Goal: Task Accomplishment & Management: Manage account settings

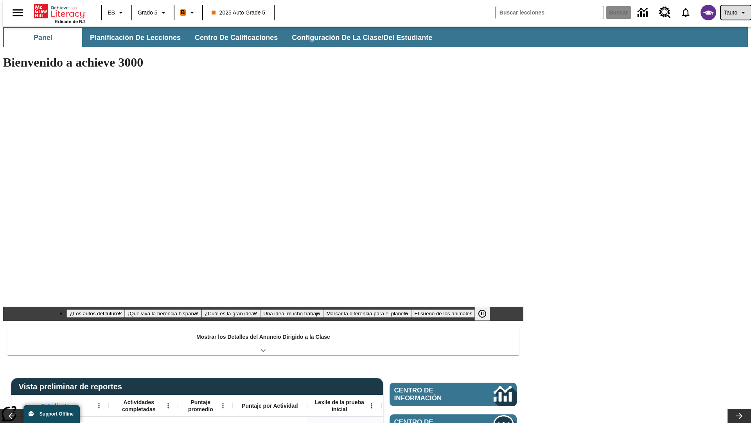
click at [732, 13] on span "Tauto" at bounding box center [730, 13] width 13 height 8
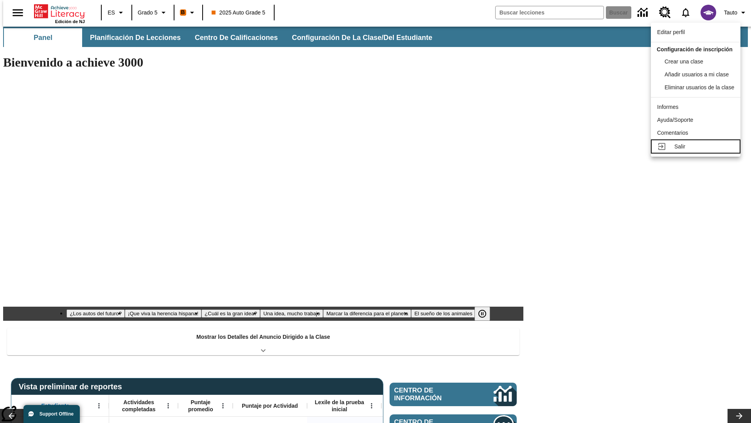
click at [698, 151] on div "Salir" at bounding box center [705, 146] width 60 height 8
